Goal: Information Seeking & Learning: Find specific fact

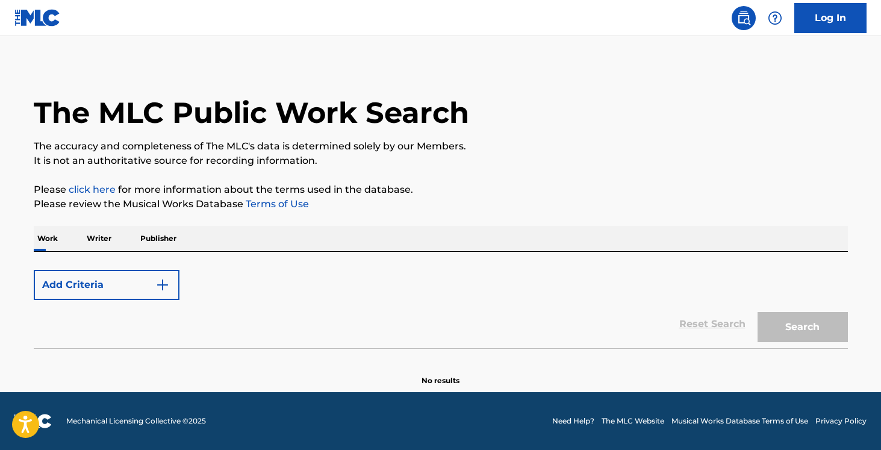
click at [212, 278] on div "Add Criteria" at bounding box center [441, 285] width 814 height 30
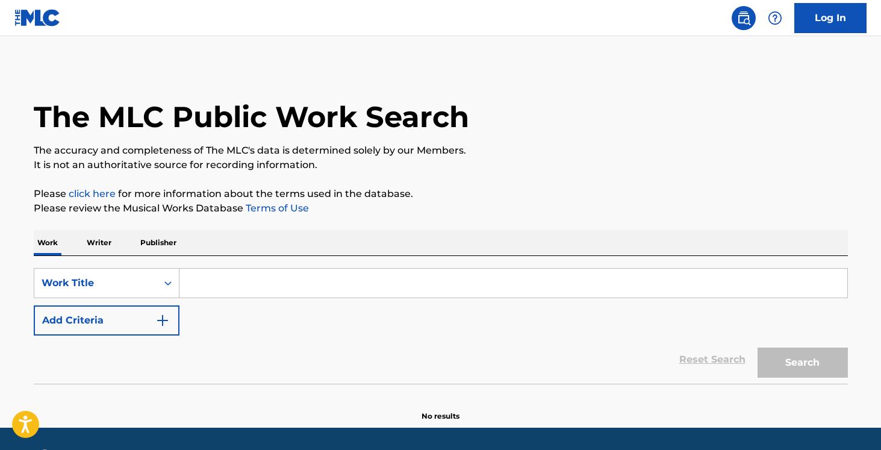
click at [211, 286] on input "Search Form" at bounding box center [513, 283] width 668 height 29
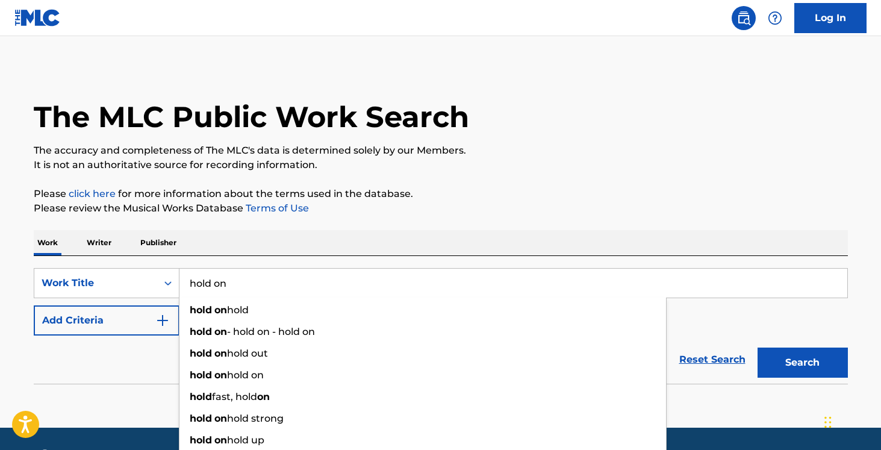
type input "hold on"
click at [168, 320] on img "Search Form" at bounding box center [162, 320] width 14 height 14
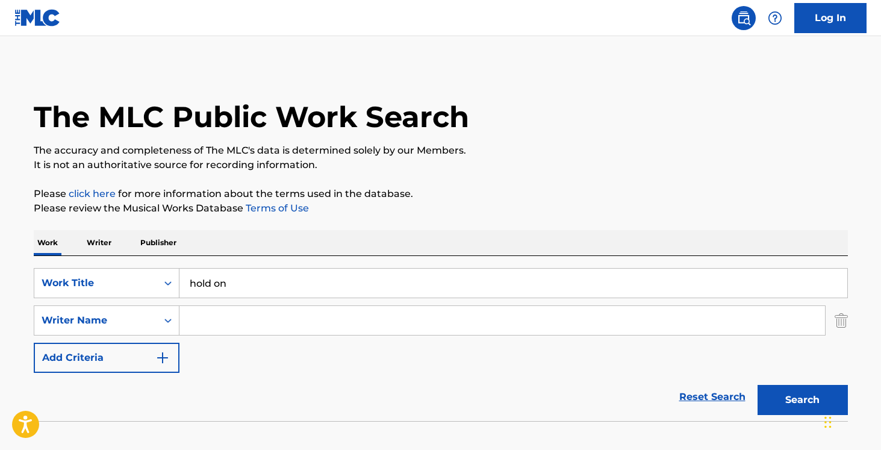
click at [222, 326] on input "Search Form" at bounding box center [502, 320] width 646 height 29
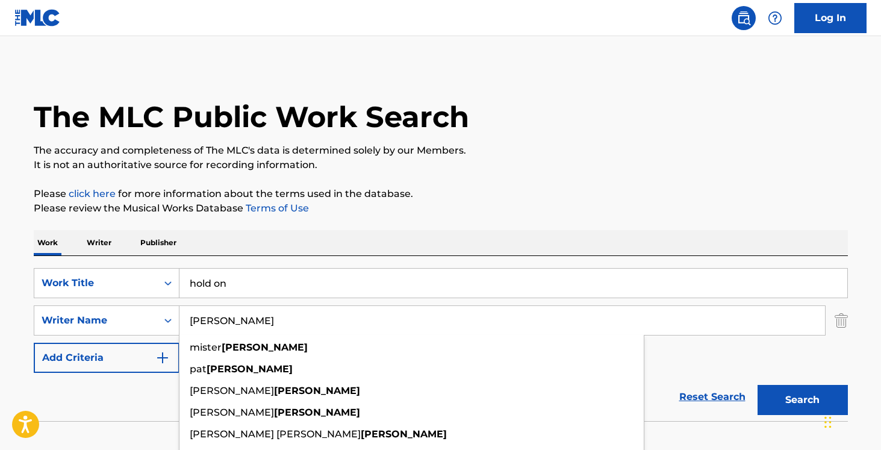
type input "[PERSON_NAME]"
click at [758, 385] on button "Search" at bounding box center [803, 400] width 90 height 30
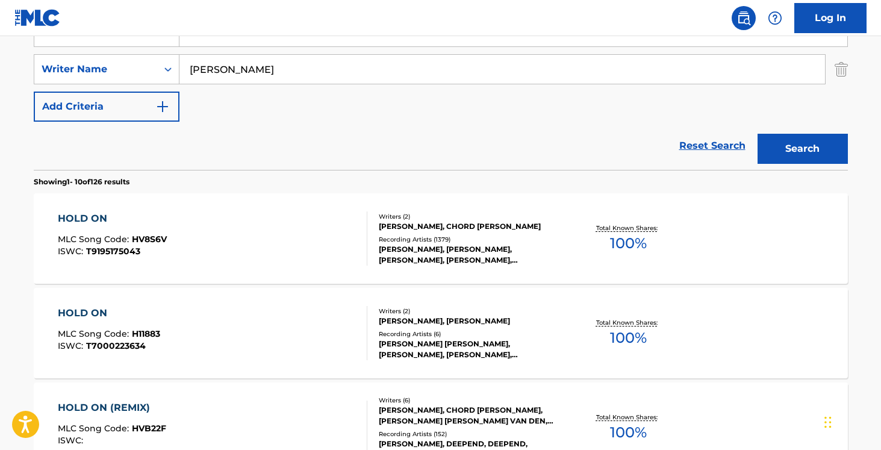
scroll to position [303, 0]
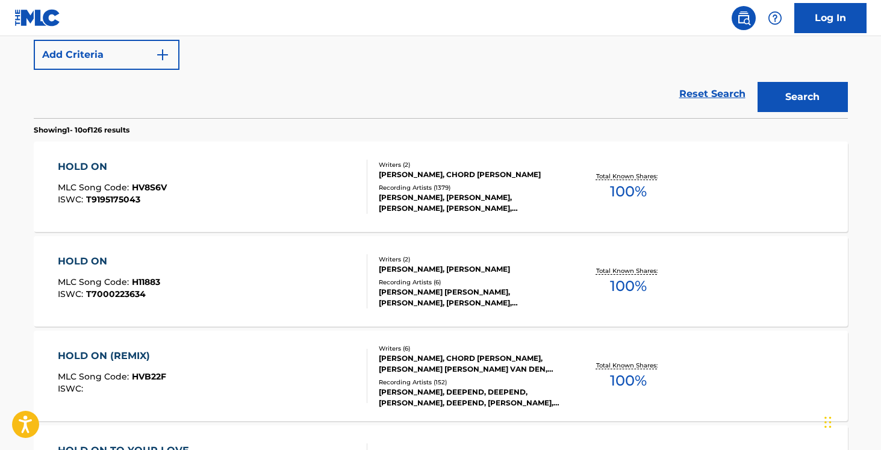
click at [310, 205] on div "HOLD ON MLC Song Code : HV8S6V ISWC : T9195175043" at bounding box center [213, 187] width 310 height 54
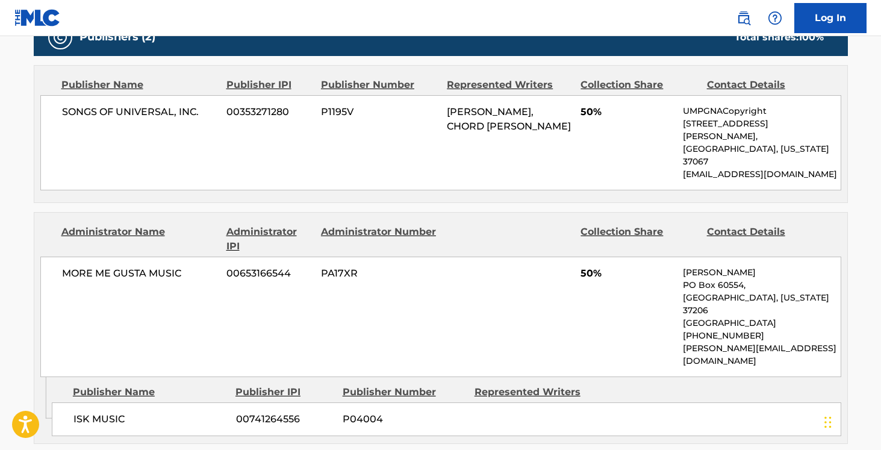
scroll to position [549, 0]
